Goal: Navigation & Orientation: Find specific page/section

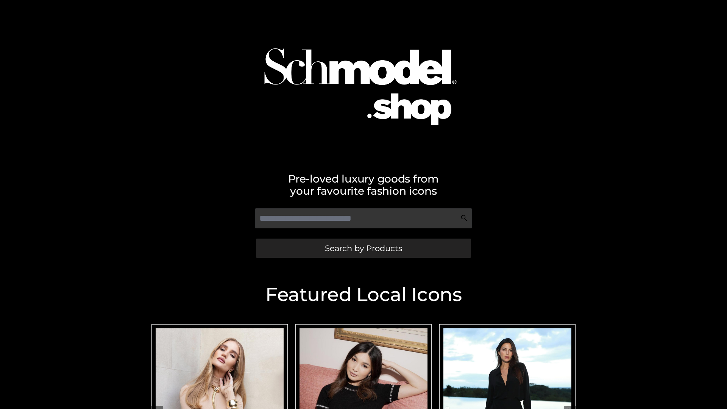
click at [363, 248] on span "Search by Products" at bounding box center [363, 248] width 77 height 8
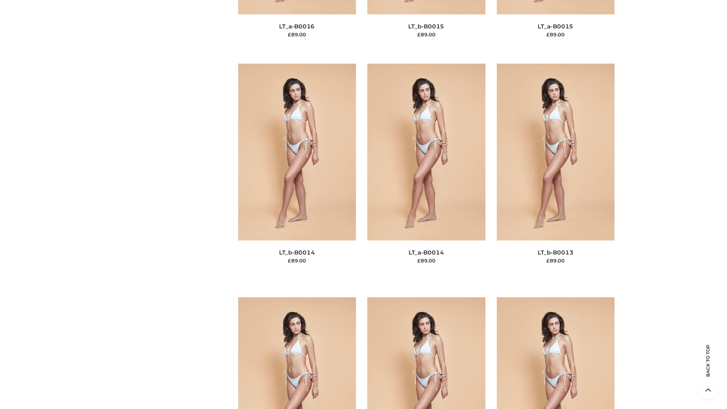
scroll to position [2694, 0]
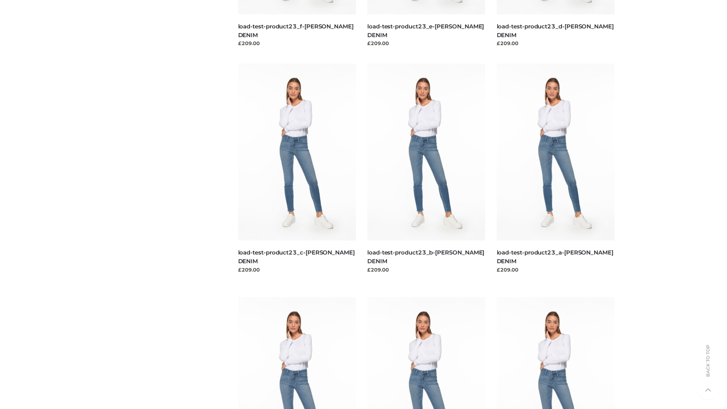
scroll to position [664, 0]
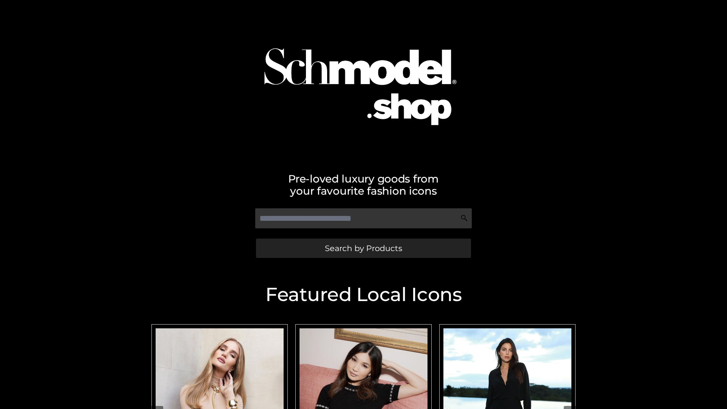
click at [363, 248] on span "Search by Products" at bounding box center [363, 248] width 77 height 8
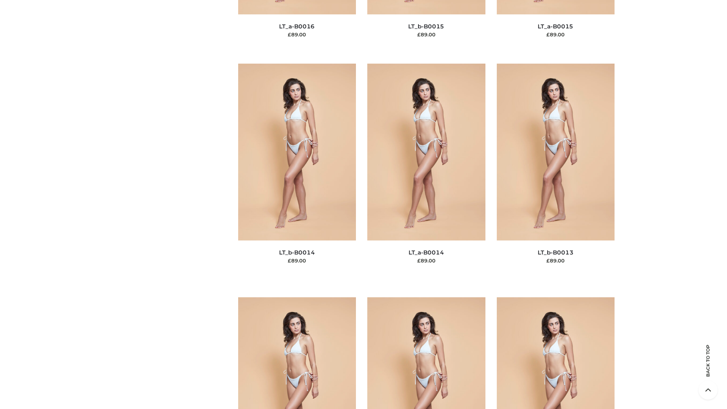
scroll to position [2694, 0]
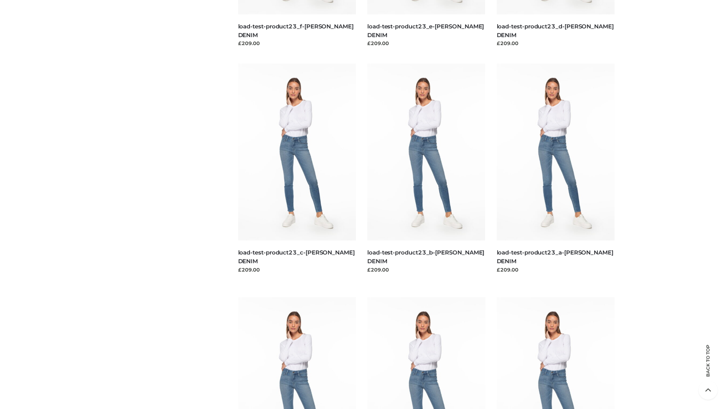
scroll to position [664, 0]
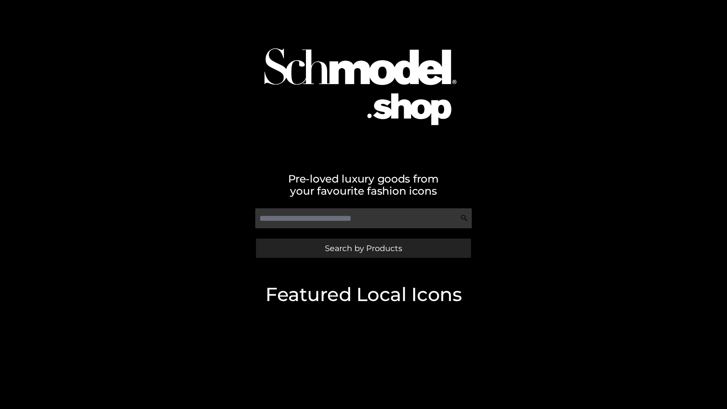
click at [363, 248] on span "Search by Products" at bounding box center [363, 248] width 77 height 8
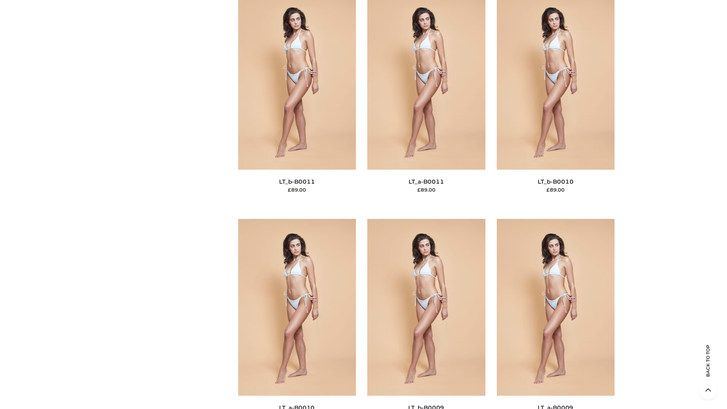
scroll to position [3401, 0]
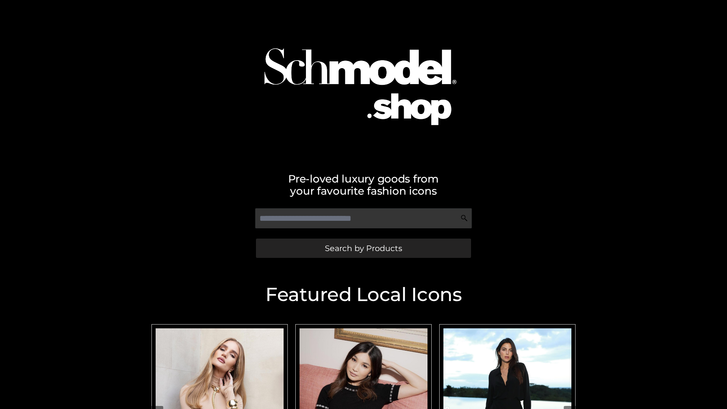
click at [363, 248] on span "Search by Products" at bounding box center [363, 248] width 77 height 8
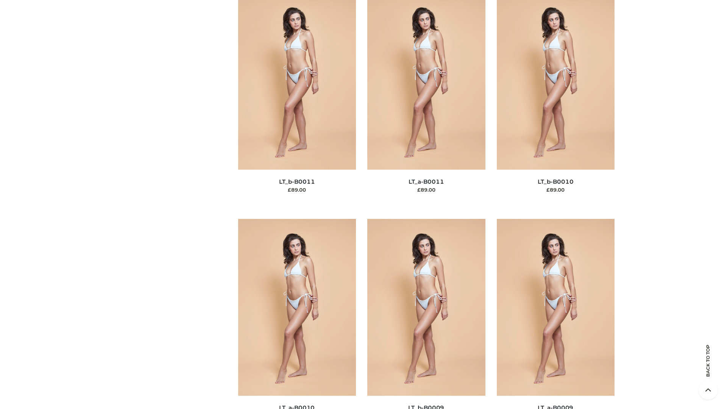
scroll to position [3401, 0]
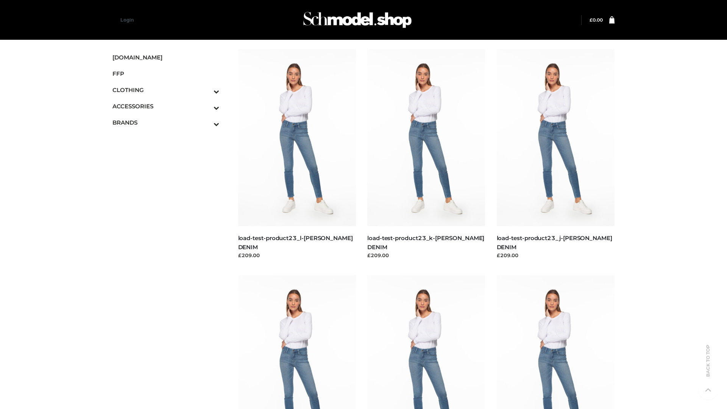
scroll to position [664, 0]
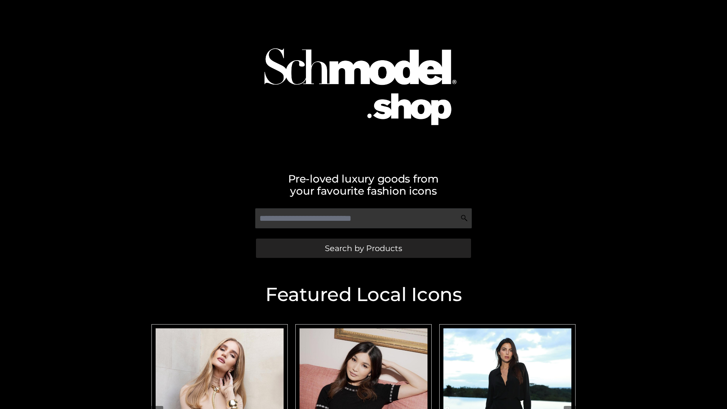
click at [363, 248] on span "Search by Products" at bounding box center [363, 248] width 77 height 8
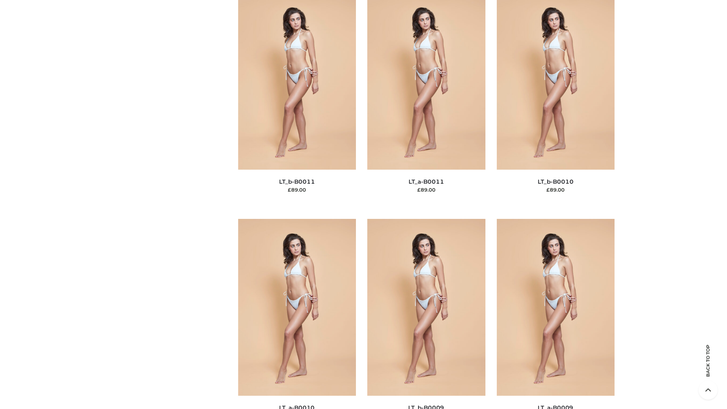
scroll to position [3401, 0]
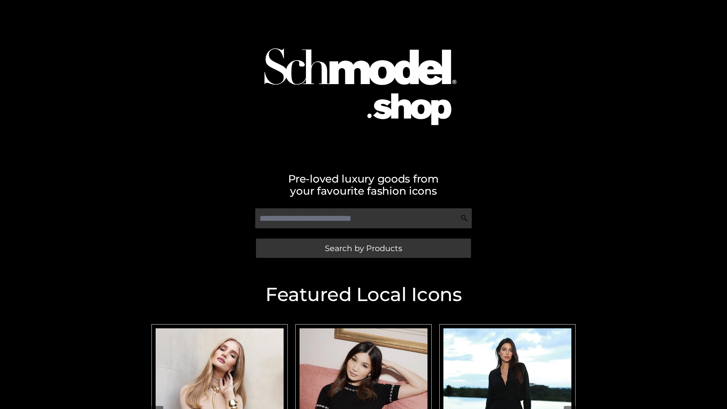
click at [363, 248] on span "Search by Products" at bounding box center [363, 248] width 77 height 8
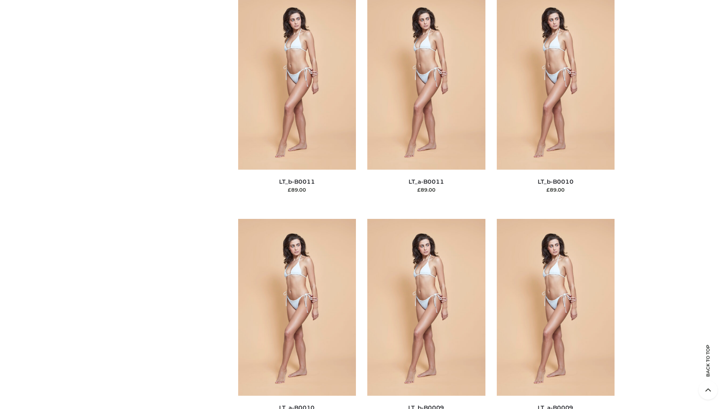
scroll to position [3401, 0]
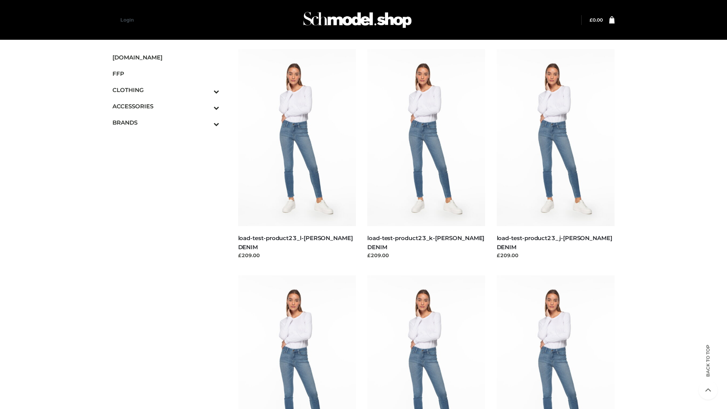
scroll to position [664, 0]
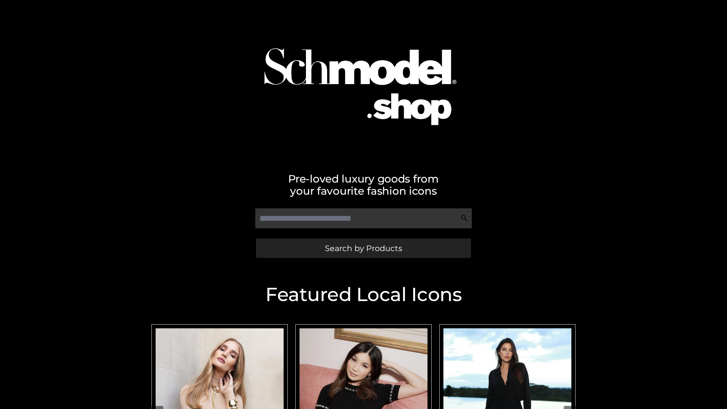
click at [363, 248] on span "Search by Products" at bounding box center [363, 248] width 77 height 8
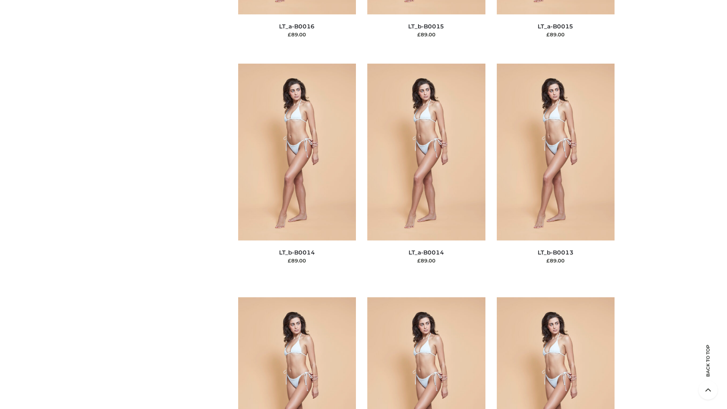
scroll to position [2694, 0]
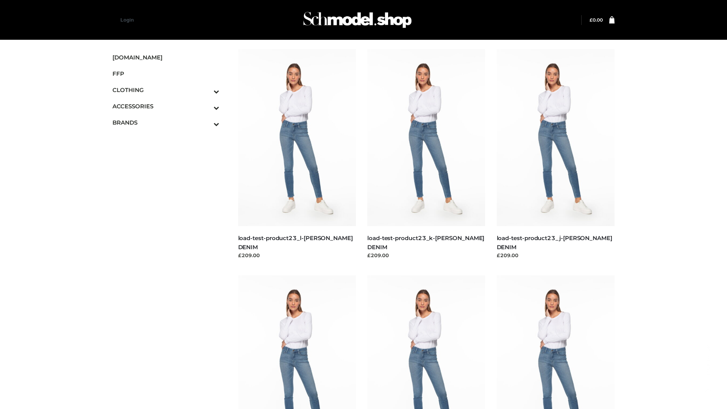
scroll to position [664, 0]
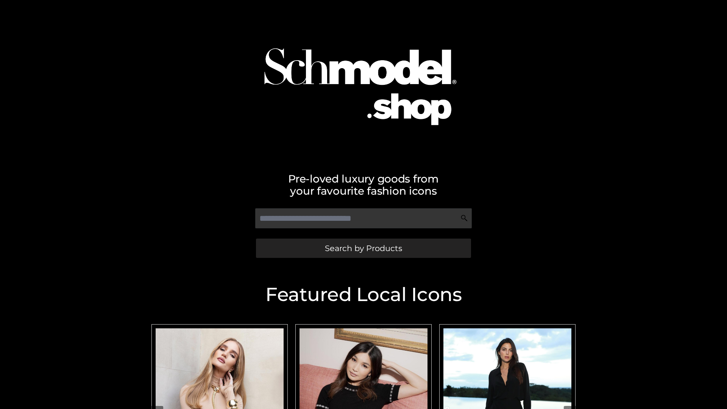
click at [363, 248] on span "Search by Products" at bounding box center [363, 248] width 77 height 8
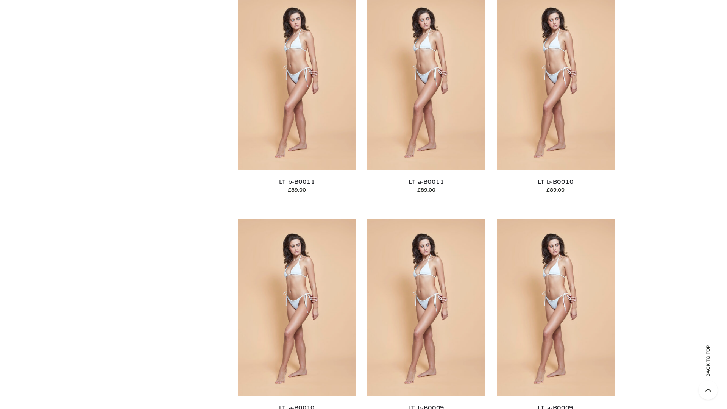
scroll to position [3401, 0]
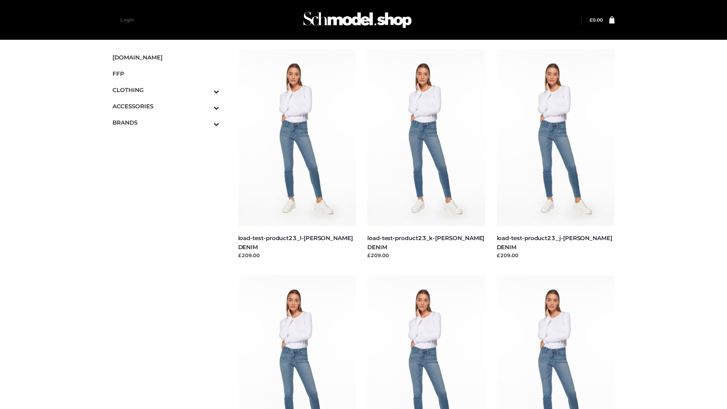
scroll to position [664, 0]
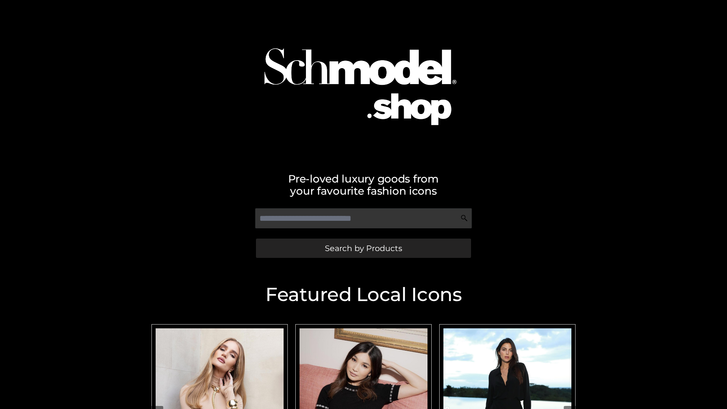
click at [363, 248] on span "Search by Products" at bounding box center [363, 248] width 77 height 8
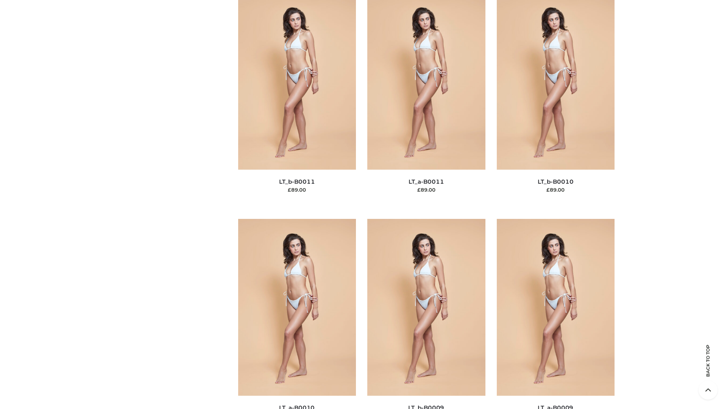
scroll to position [3401, 0]
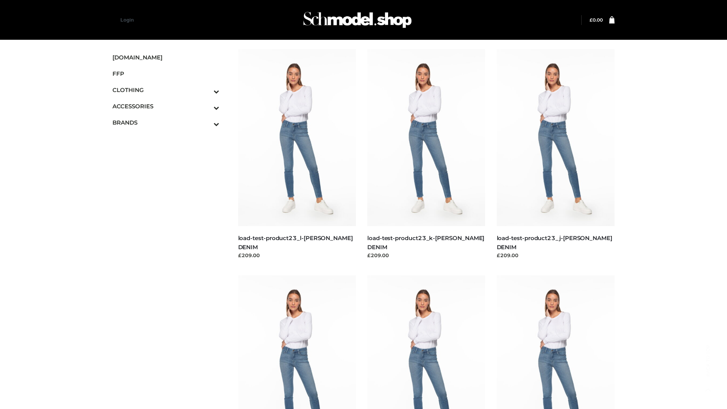
scroll to position [664, 0]
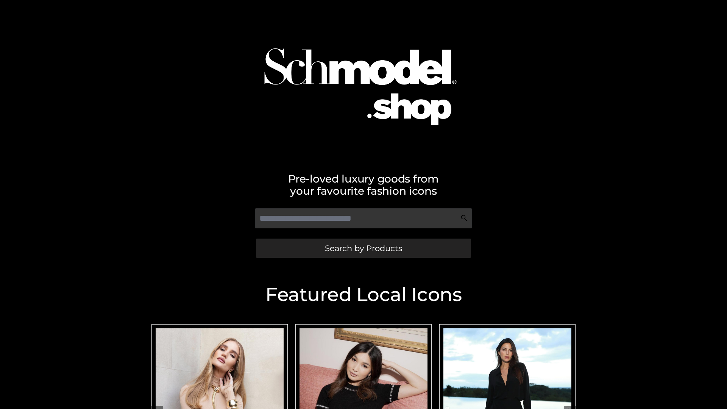
click at [363, 248] on span "Search by Products" at bounding box center [363, 248] width 77 height 8
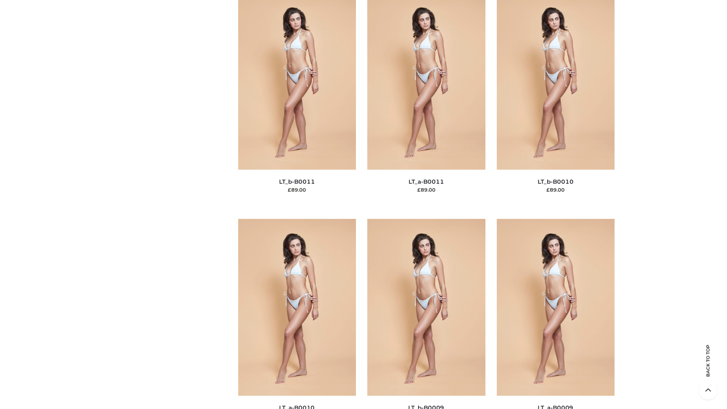
scroll to position [3401, 0]
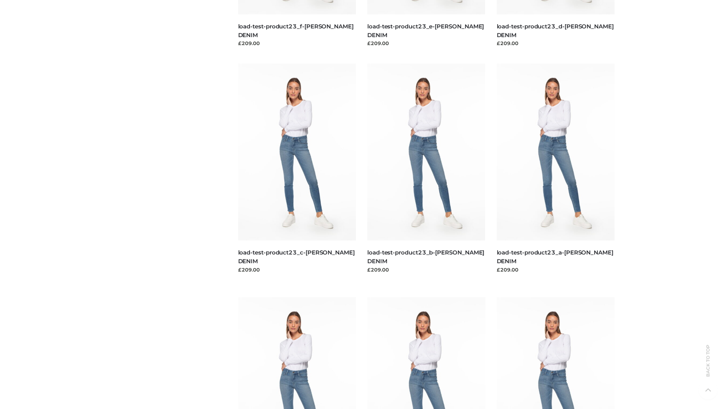
scroll to position [664, 0]
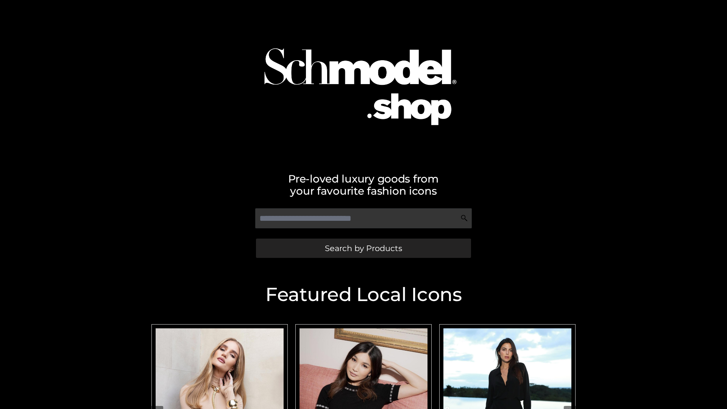
click at [363, 248] on span "Search by Products" at bounding box center [363, 248] width 77 height 8
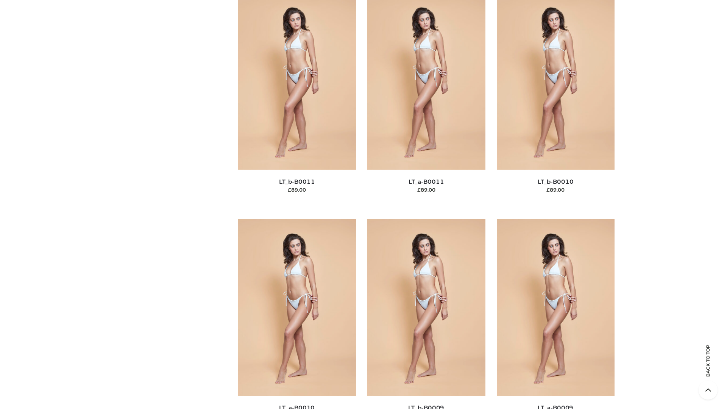
scroll to position [3401, 0]
